Goal: Task Accomplishment & Management: Use online tool/utility

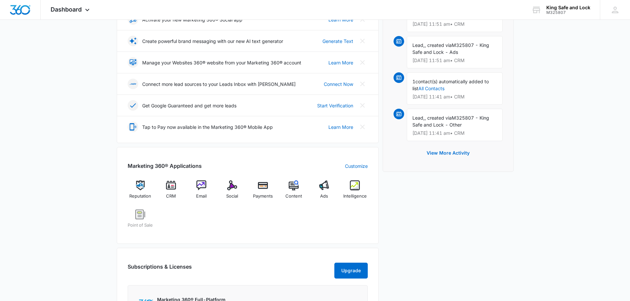
scroll to position [132, 0]
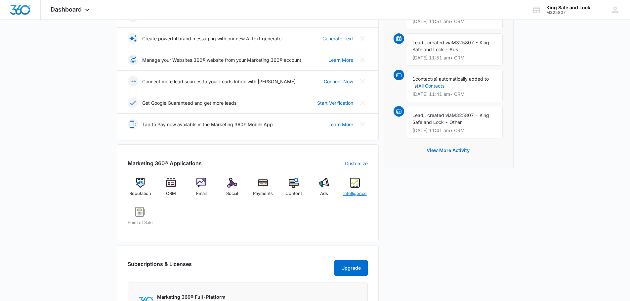
click at [357, 183] on img at bounding box center [355, 183] width 10 height 10
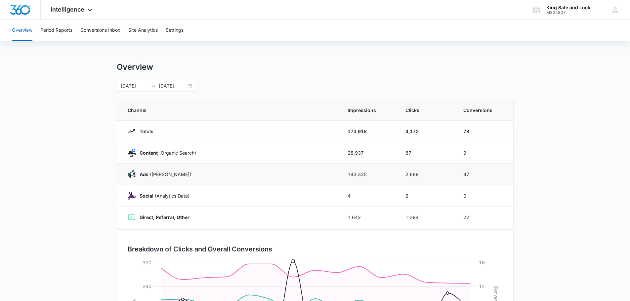
click at [144, 173] on strong "Ads" at bounding box center [144, 175] width 9 height 6
click at [108, 30] on button "Conversions Inbox" at bounding box center [100, 30] width 40 height 21
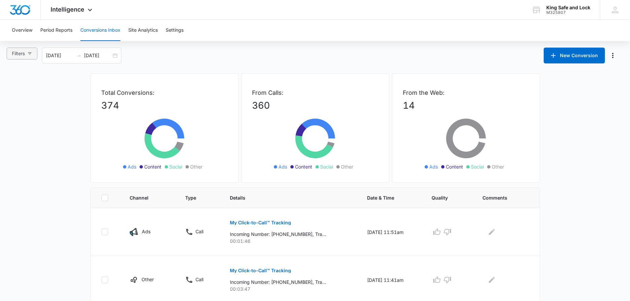
click at [22, 48] on button "Filters" at bounding box center [22, 54] width 31 height 12
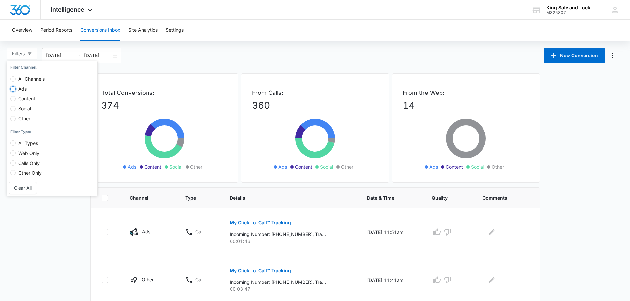
click at [15, 88] on input "Ads" at bounding box center [12, 88] width 5 height 5
radio input "true"
click at [13, 162] on input "Calls Only" at bounding box center [12, 162] width 5 height 5
radio input "true"
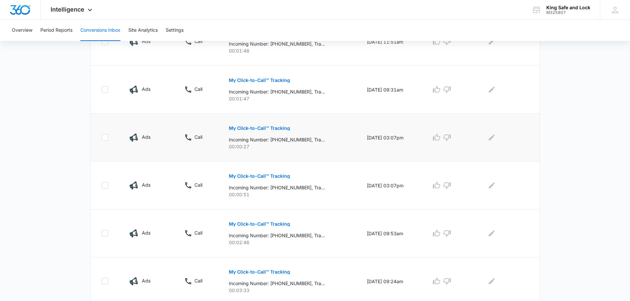
scroll to position [99, 0]
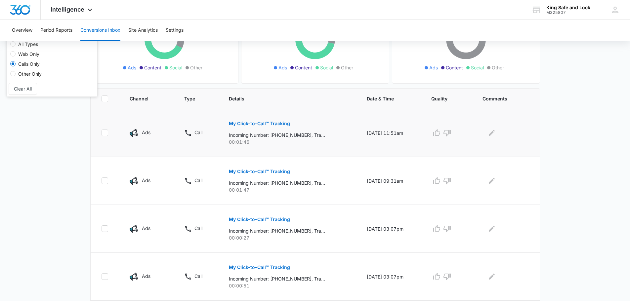
click at [254, 122] on p "My Click-to-Call™ Tracking" at bounding box center [259, 123] width 61 height 5
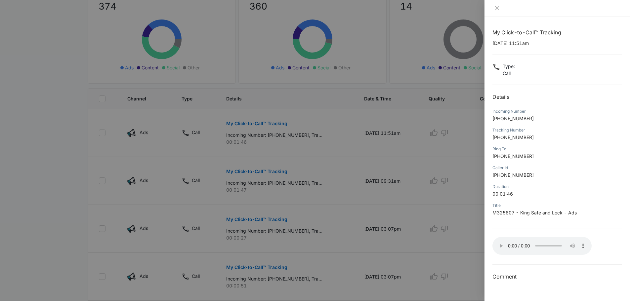
click at [423, 128] on div at bounding box center [315, 150] width 630 height 301
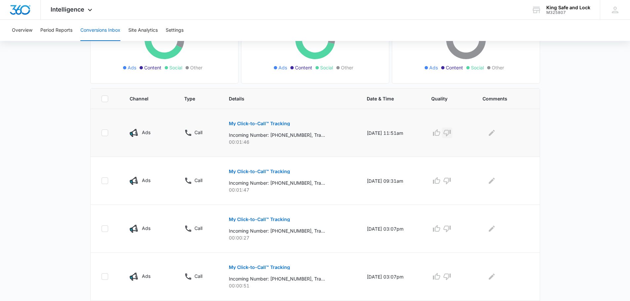
click at [451, 131] on icon "button" at bounding box center [447, 133] width 8 height 8
click at [266, 171] on p "My Click-to-Call™ Tracking" at bounding box center [259, 171] width 61 height 5
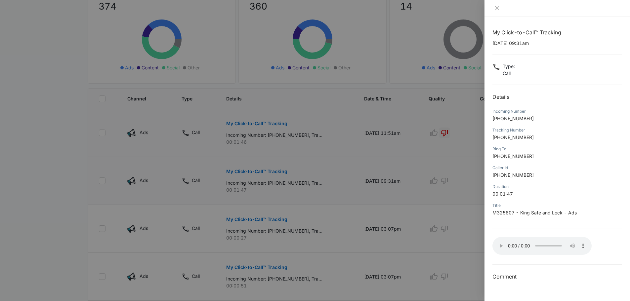
click at [266, 171] on div at bounding box center [315, 150] width 630 height 301
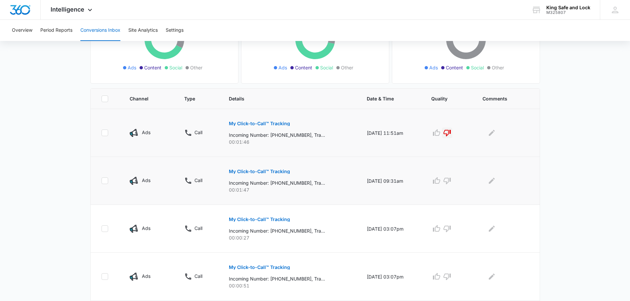
click at [266, 171] on p "My Click-to-Call™ Tracking" at bounding box center [259, 171] width 61 height 5
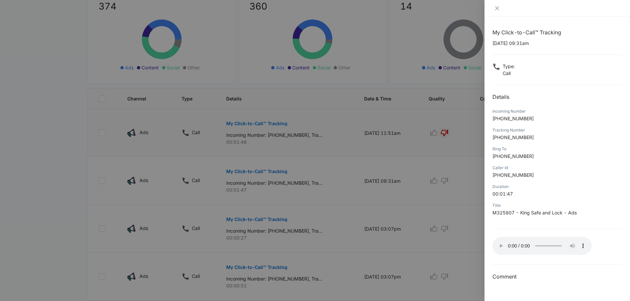
click at [449, 182] on div at bounding box center [315, 150] width 630 height 301
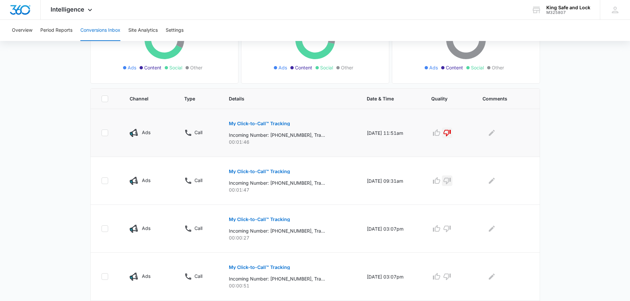
click at [449, 182] on icon "button" at bounding box center [447, 181] width 7 height 7
click at [451, 227] on icon "button" at bounding box center [447, 229] width 8 height 8
click at [451, 280] on icon "button" at bounding box center [447, 277] width 8 height 8
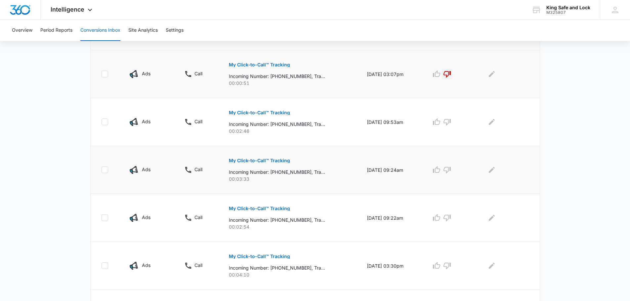
scroll to position [302, 0]
click at [270, 112] on p "My Click-to-Call™ Tracking" at bounding box center [259, 113] width 61 height 5
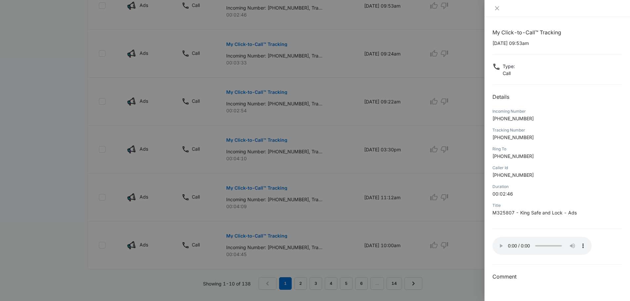
scroll to position [432, 0]
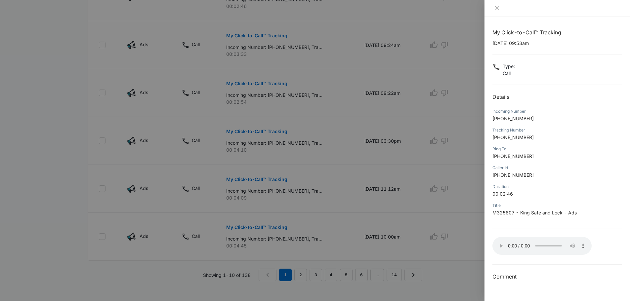
click at [302, 270] on div at bounding box center [315, 150] width 630 height 301
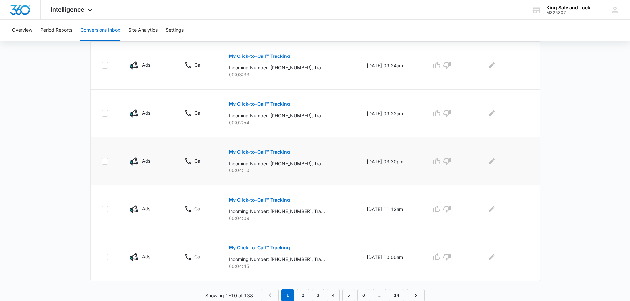
scroll to position [407, 0]
click at [304, 297] on link "2" at bounding box center [303, 295] width 13 height 13
click at [248, 198] on p "My Click-to-Call™ Tracking" at bounding box center [259, 199] width 61 height 5
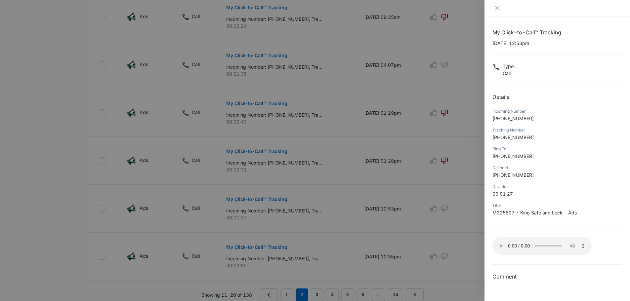
click at [450, 254] on div at bounding box center [315, 150] width 630 height 301
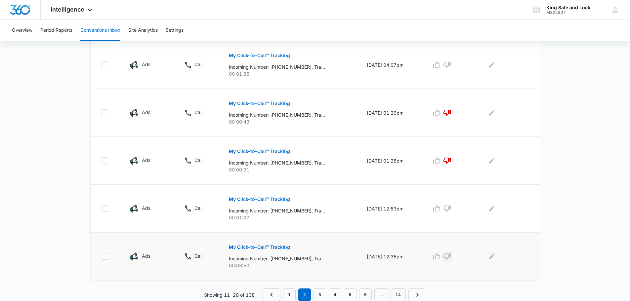
click at [451, 255] on icon "button" at bounding box center [447, 257] width 8 height 8
click at [278, 199] on p "My Click-to-Call™ Tracking" at bounding box center [259, 199] width 61 height 5
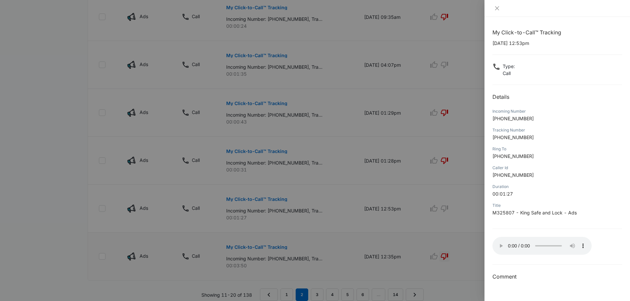
click at [452, 206] on div at bounding box center [315, 150] width 630 height 301
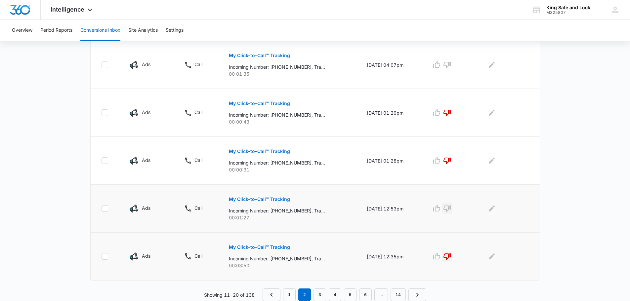
click at [451, 206] on icon "button" at bounding box center [447, 209] width 7 height 7
click at [268, 242] on button "My Click-to-Call™ Tracking" at bounding box center [259, 247] width 61 height 16
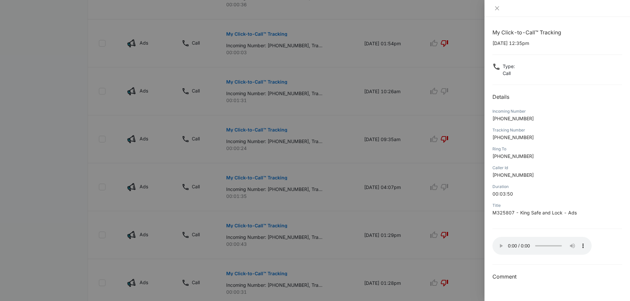
scroll to position [275, 0]
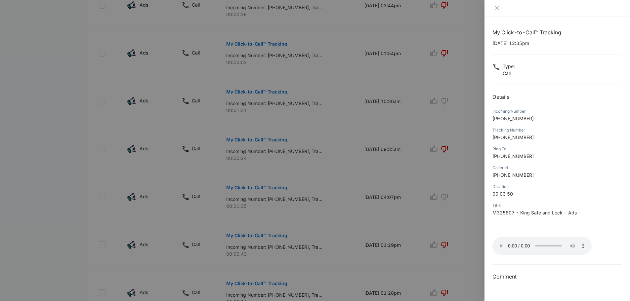
click at [271, 187] on div at bounding box center [315, 150] width 630 height 301
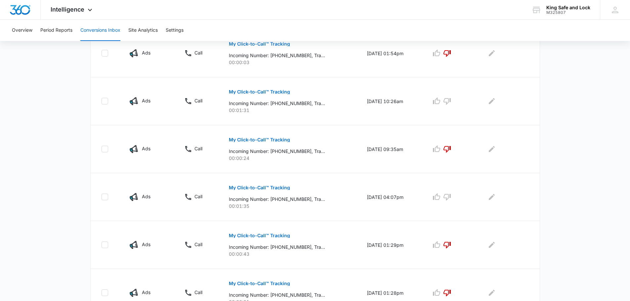
click at [271, 187] on p "My Click-to-Call™ Tracking" at bounding box center [259, 188] width 61 height 5
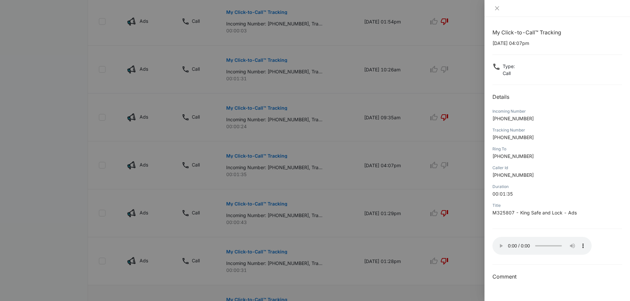
scroll to position [300, 0]
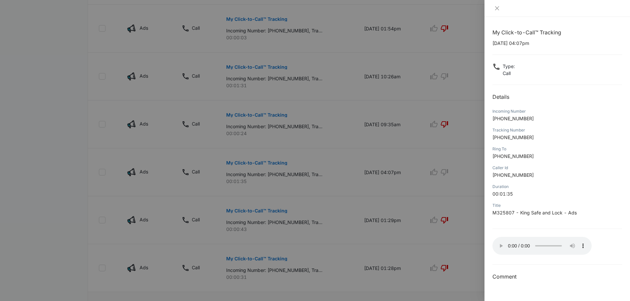
click at [268, 162] on div at bounding box center [315, 150] width 630 height 301
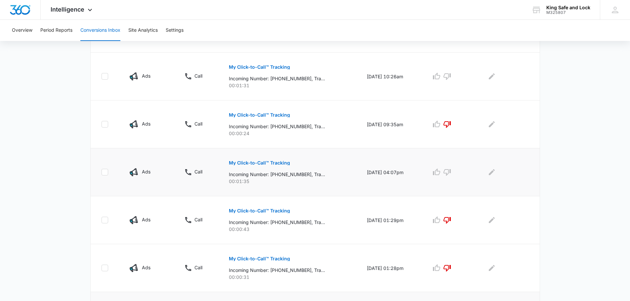
click at [271, 161] on p "My Click-to-Call™ Tracking" at bounding box center [259, 163] width 61 height 5
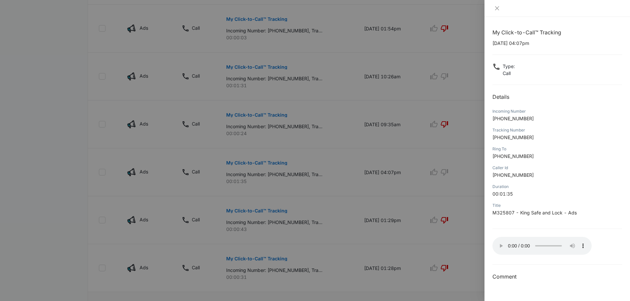
click at [449, 172] on div at bounding box center [315, 150] width 630 height 301
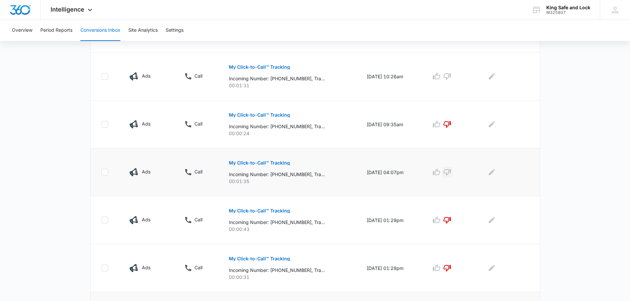
click at [451, 170] on icon "button" at bounding box center [447, 172] width 8 height 8
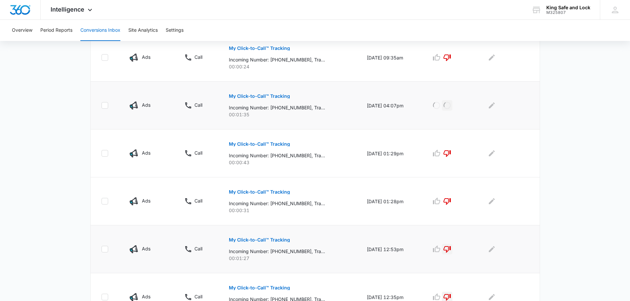
scroll to position [407, 0]
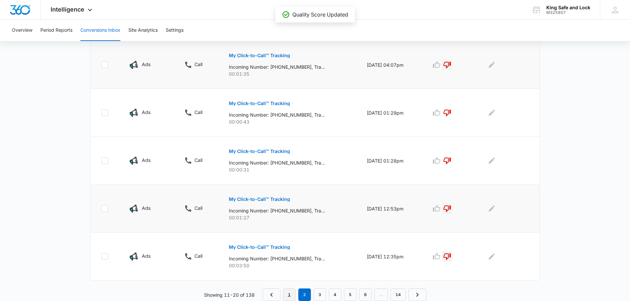
click at [288, 293] on link "1" at bounding box center [289, 295] width 13 height 13
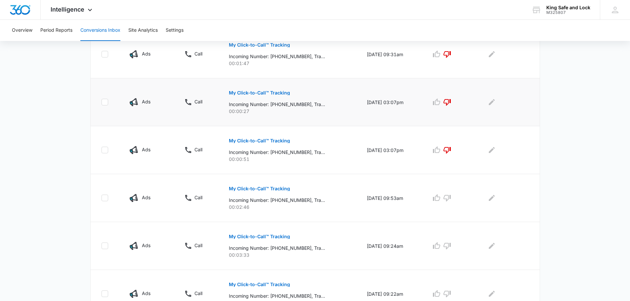
scroll to position [298, 0]
